Goal: Transaction & Acquisition: Purchase product/service

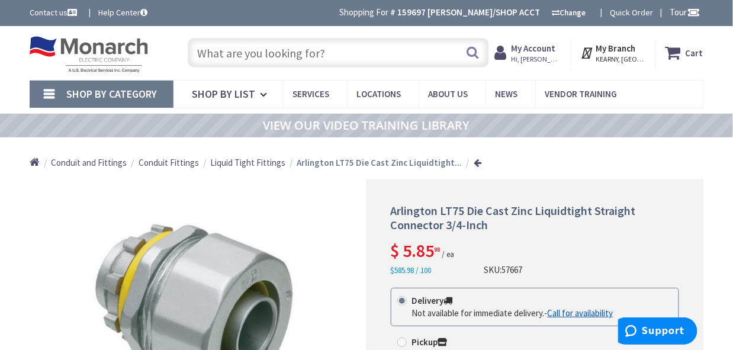
click at [259, 57] on input "text" at bounding box center [338, 53] width 301 height 30
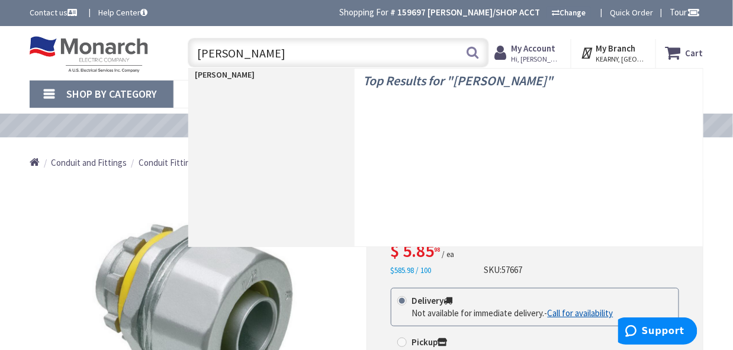
type input "erin rope"
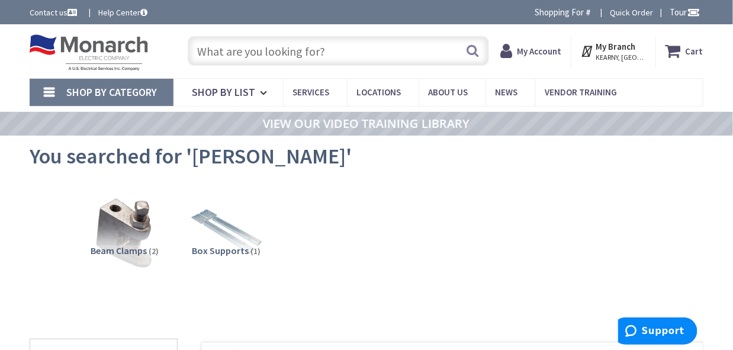
click at [289, 46] on input "text" at bounding box center [338, 51] width 301 height 30
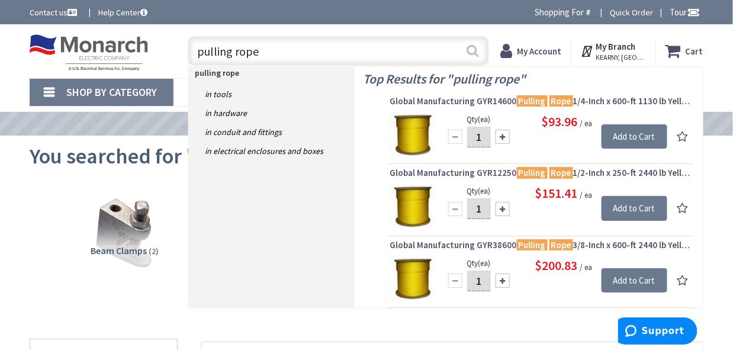
type input "pulling rope"
click at [470, 49] on button "Search" at bounding box center [472, 50] width 15 height 27
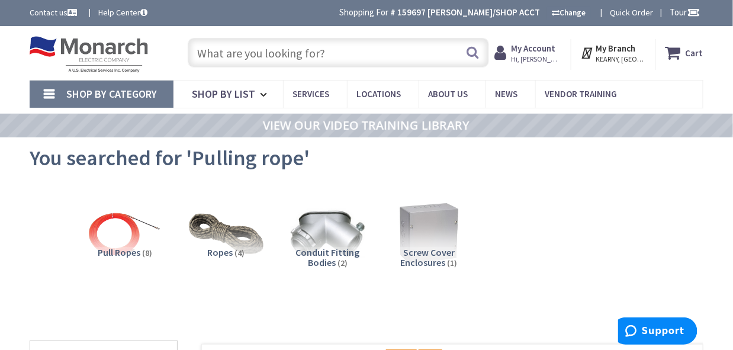
click at [276, 51] on input "text" at bounding box center [338, 53] width 301 height 30
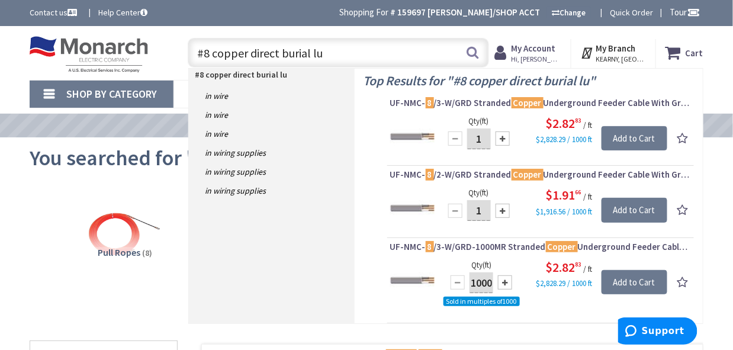
type input "#8 copper direct burial lug"
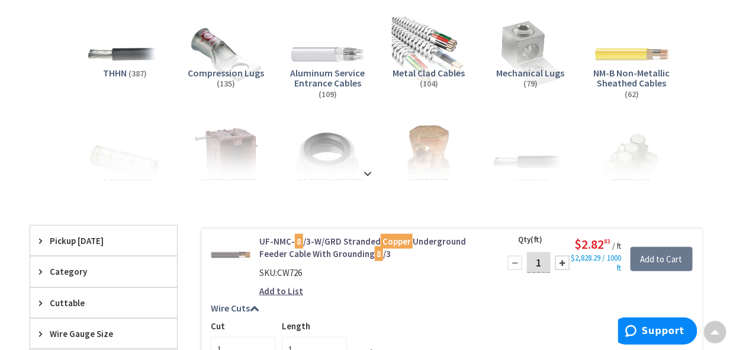
click at [519, 67] on span "Mechanical Lugs" at bounding box center [530, 73] width 68 height 12
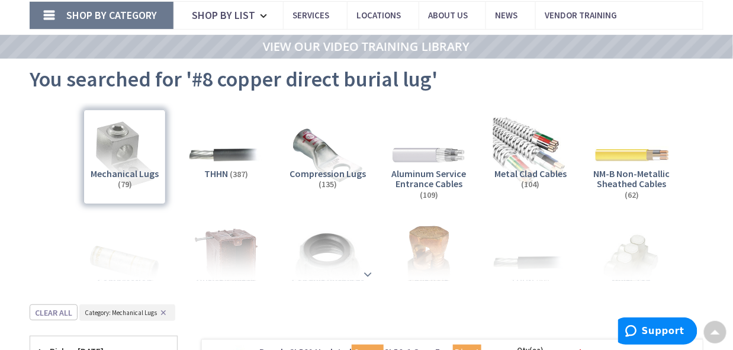
scroll to position [25, 0]
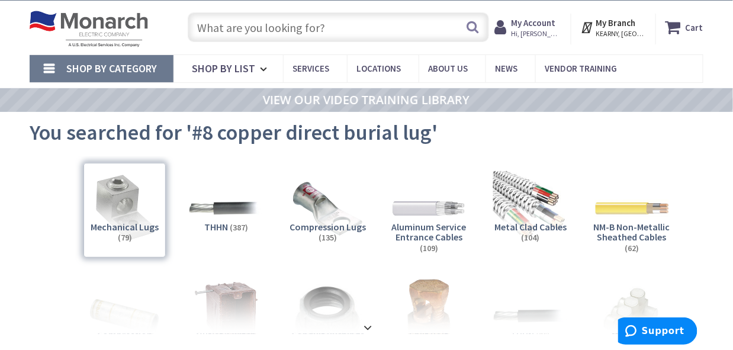
click at [356, 24] on input "text" at bounding box center [338, 27] width 301 height 30
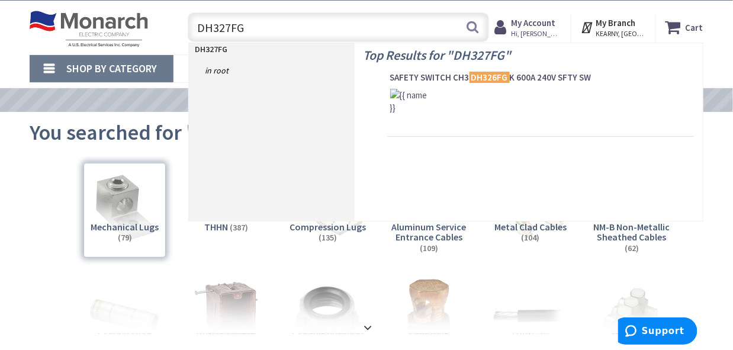
type input "DH327FGK"
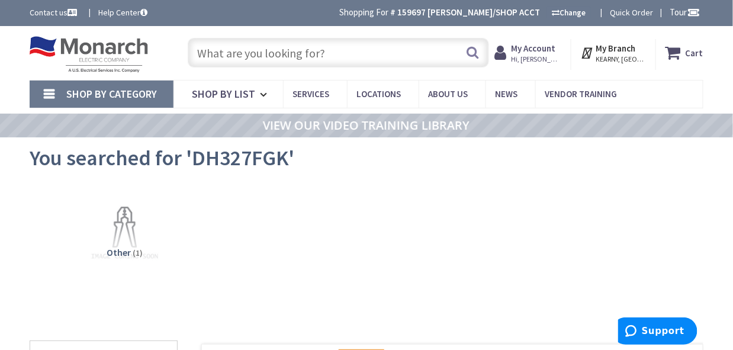
click at [301, 49] on input "text" at bounding box center [338, 53] width 301 height 30
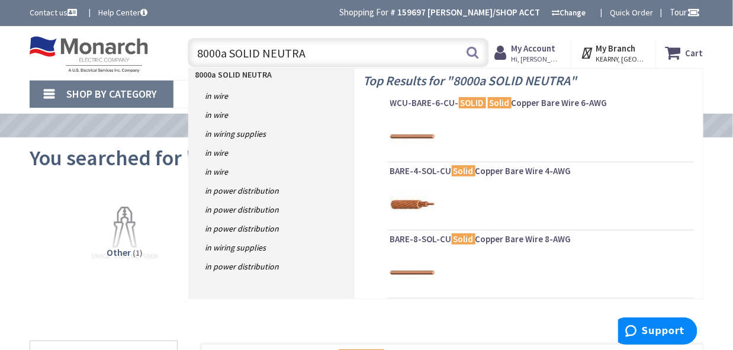
type input "8000a SOLID NEUTRAL"
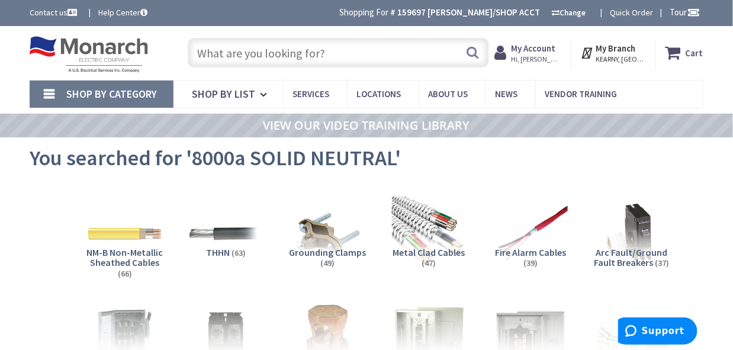
paste input "DS800NK"
type input "DS800NK"
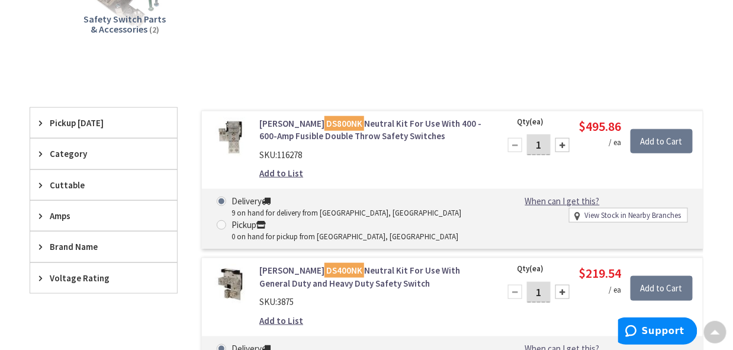
scroll to position [237, 0]
